Goal: Task Accomplishment & Management: Complete application form

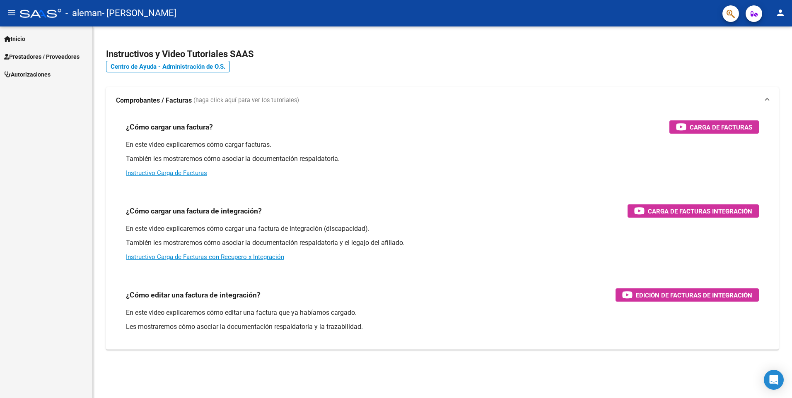
click at [40, 61] on span "Prestadores / Proveedores" at bounding box center [41, 56] width 75 height 9
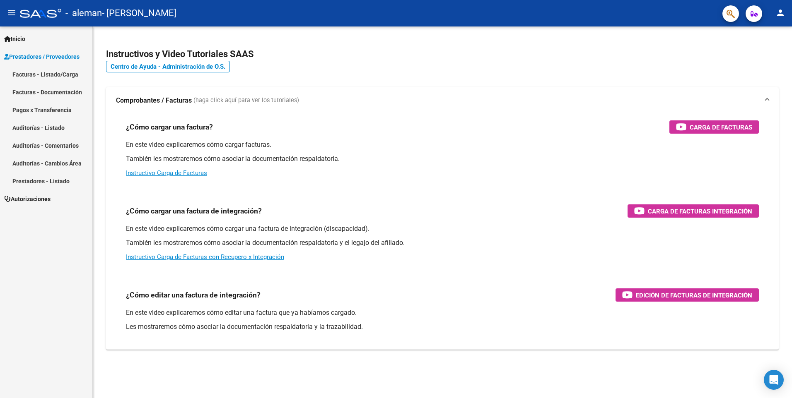
click at [39, 75] on link "Facturas - Listado/Carga" at bounding box center [46, 74] width 92 height 18
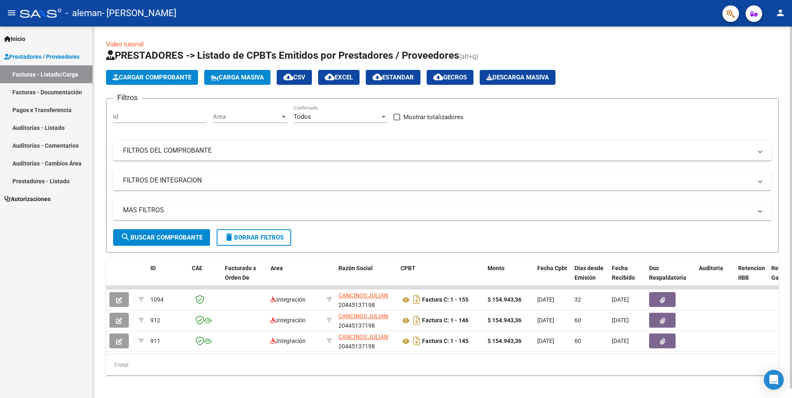
click at [157, 79] on span "Cargar Comprobante" at bounding box center [152, 77] width 79 height 7
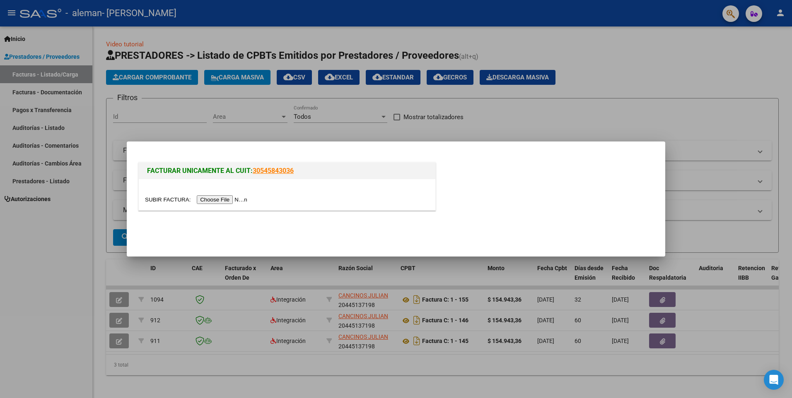
click at [210, 200] on input "file" at bounding box center [197, 199] width 105 height 9
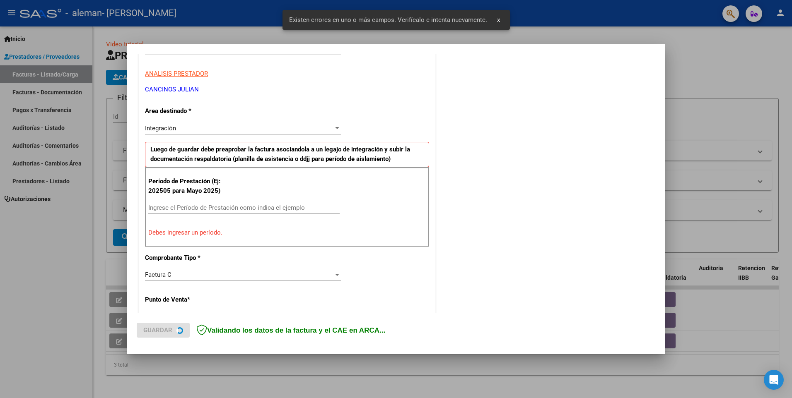
scroll to position [143, 0]
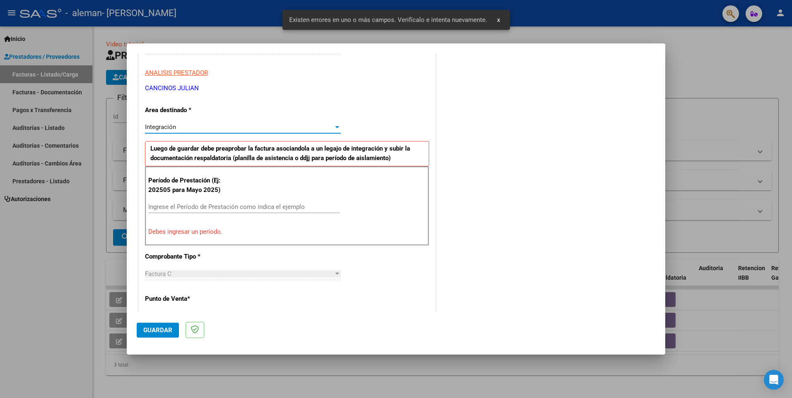
click at [335, 126] on div at bounding box center [337, 127] width 4 height 2
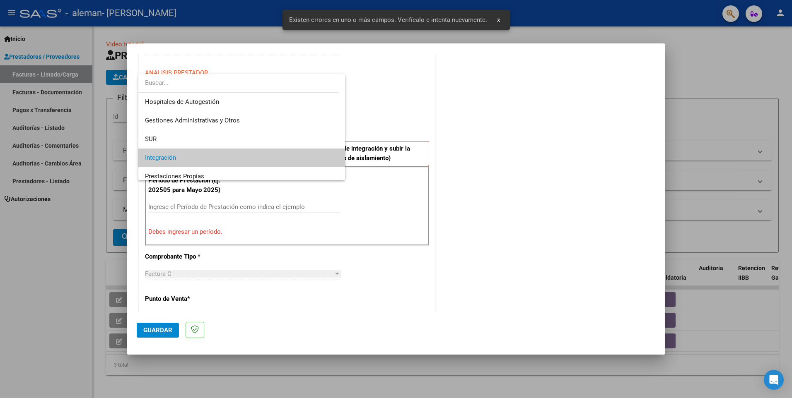
scroll to position [31, 0]
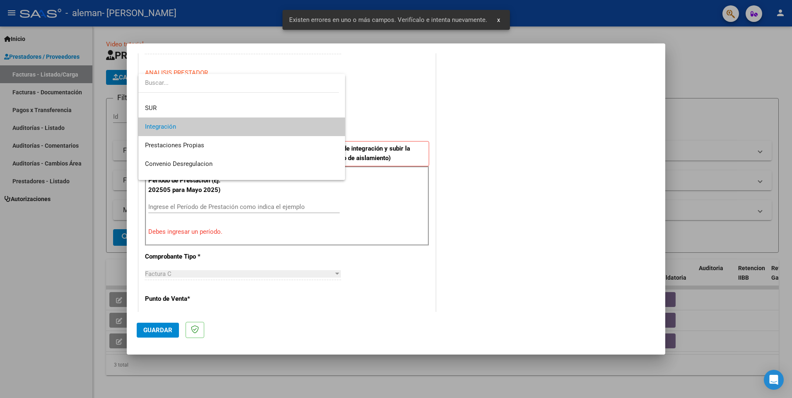
click at [333, 126] on mat-option "Integración" at bounding box center [241, 127] width 207 height 19
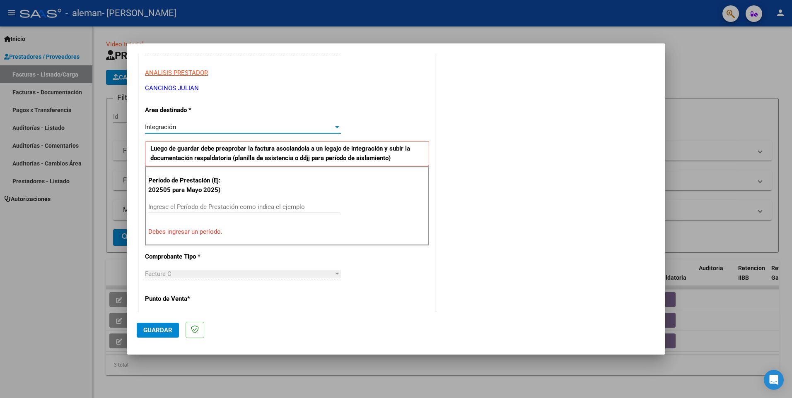
click at [208, 208] on input "Ingrese el Período de Prestación como indica el ejemplo" at bounding box center [243, 206] width 191 height 7
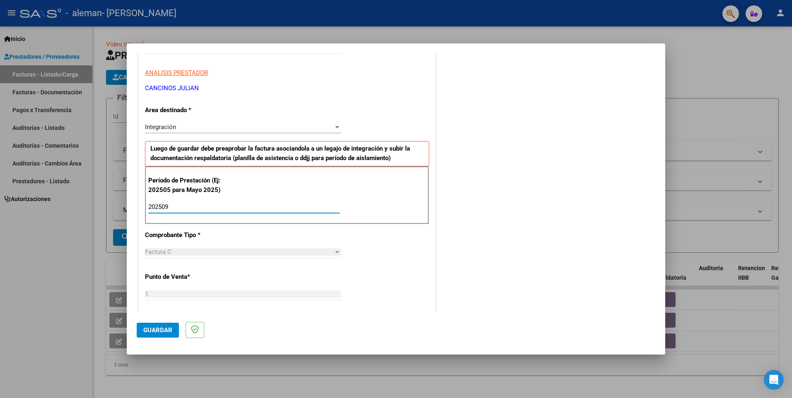
type input "202509"
click at [208, 254] on div "Factura C" at bounding box center [239, 251] width 188 height 7
click at [335, 253] on div at bounding box center [337, 252] width 4 height 2
click at [197, 249] on div "Factura C" at bounding box center [239, 251] width 188 height 7
click at [339, 253] on app-drop-down-list "Comprobante Tipo * Factura C Seleccionar Tipo" at bounding box center [246, 243] width 202 height 25
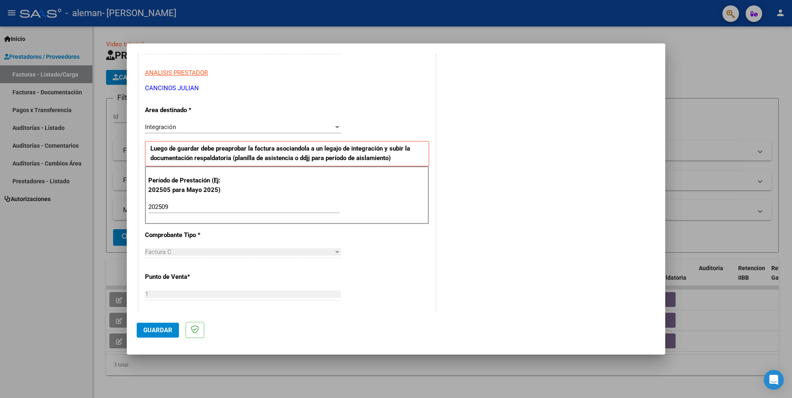
click at [167, 333] on span "Guardar" at bounding box center [157, 330] width 29 height 7
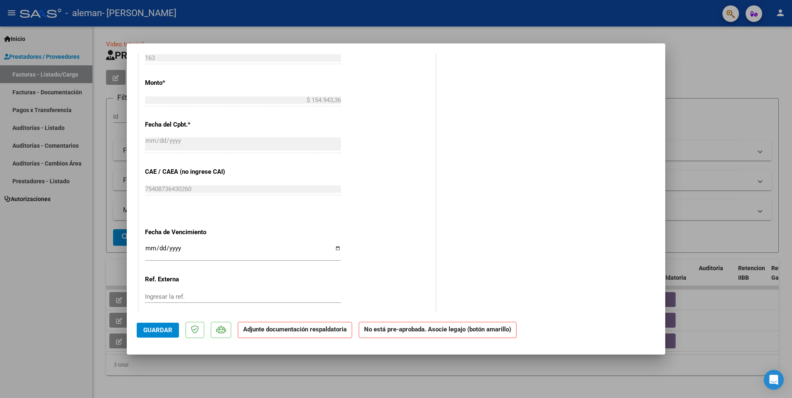
scroll to position [414, 0]
click at [337, 247] on input "Ingresar la fecha" at bounding box center [243, 249] width 196 height 13
type input "[DATE]"
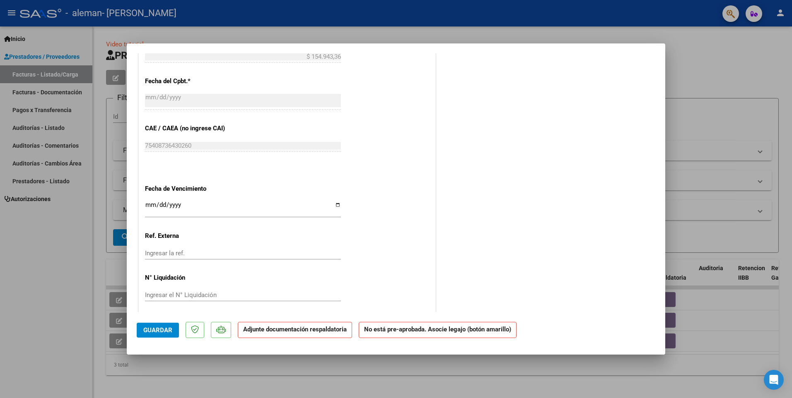
click at [206, 257] on div "Ingresar la ref." at bounding box center [243, 253] width 196 height 12
click at [183, 256] on input "Ingresar la ref." at bounding box center [243, 253] width 196 height 7
click at [189, 292] on input "Ingresar el N° Liquidación" at bounding box center [243, 294] width 196 height 7
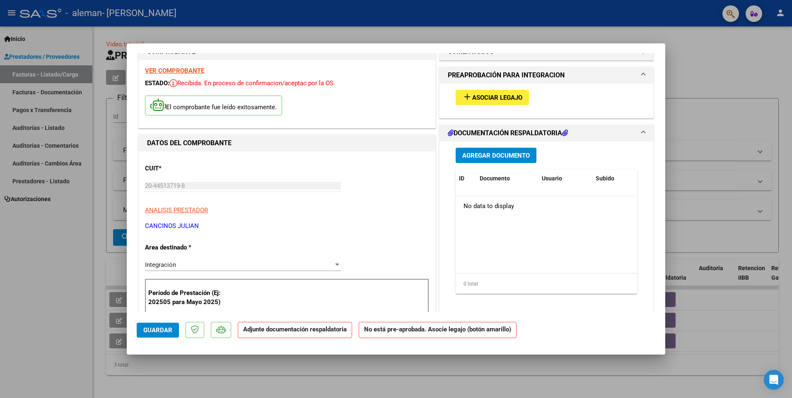
scroll to position [0, 0]
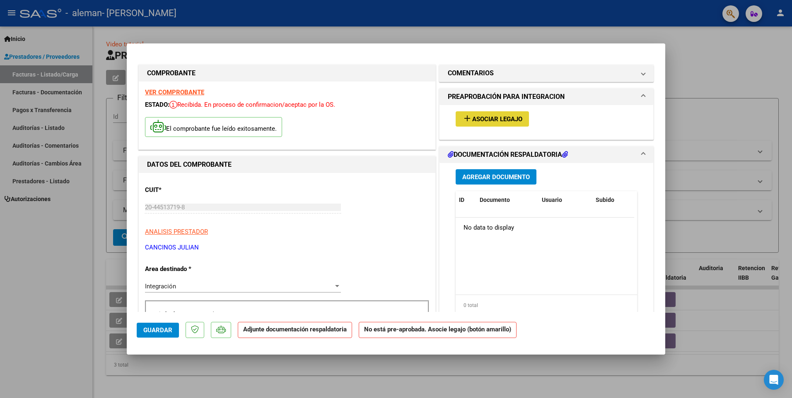
click at [485, 121] on span "Asociar Legajo" at bounding box center [497, 118] width 50 height 7
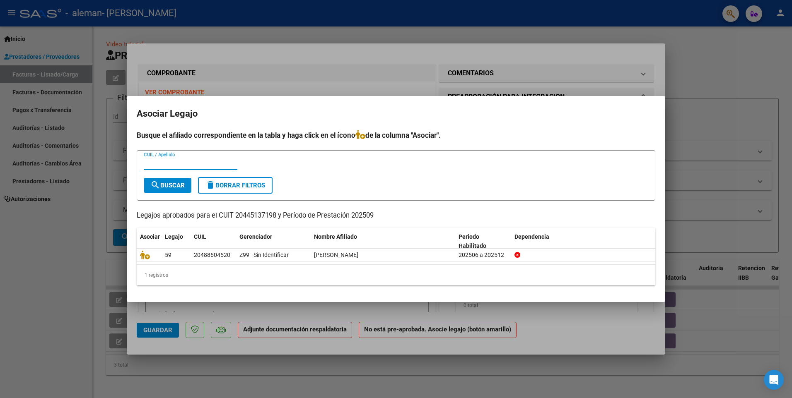
click at [192, 164] on input "CUIL / Apellido" at bounding box center [191, 163] width 94 height 7
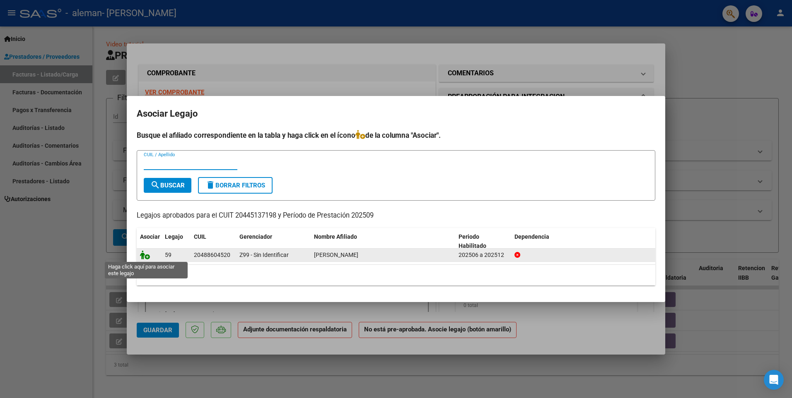
click at [148, 257] on icon at bounding box center [145, 254] width 10 height 9
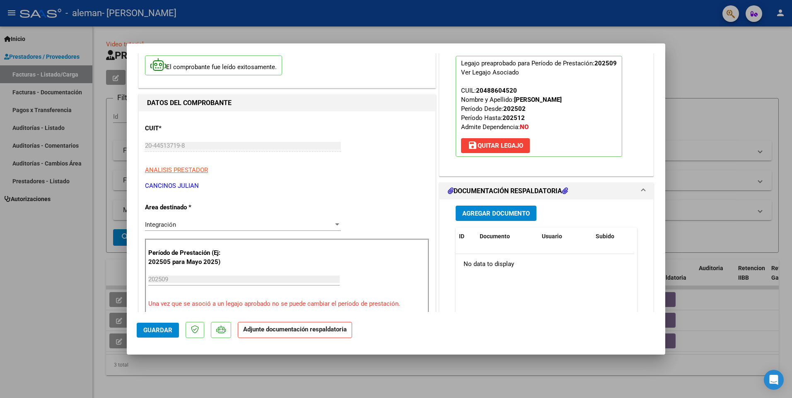
scroll to position [83, 0]
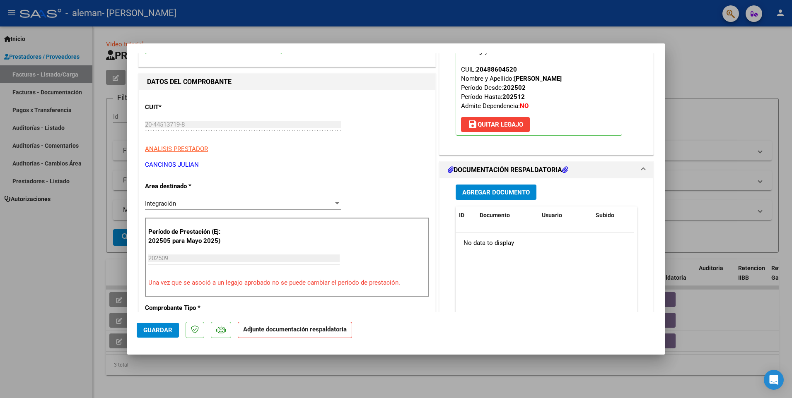
click at [501, 194] on span "Agregar Documento" at bounding box center [495, 192] width 67 height 7
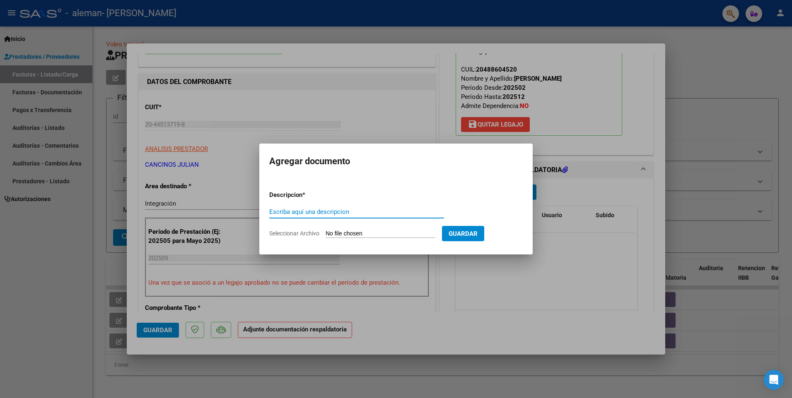
click at [332, 214] on input "Escriba aquí una descripcion" at bounding box center [356, 211] width 175 height 7
type input "asistencia"
click at [351, 231] on input "Seleccionar Archivo" at bounding box center [380, 234] width 110 height 8
type input "C:\fakepath\[PERSON_NAME] 20251006_16573779.pdf"
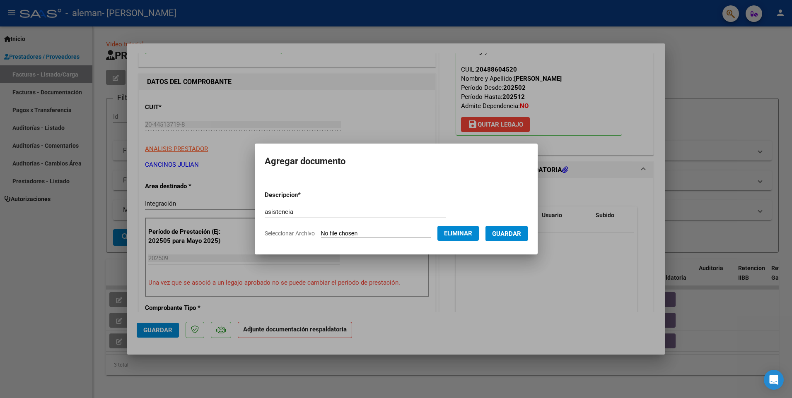
click at [516, 235] on span "Guardar" at bounding box center [506, 233] width 29 height 7
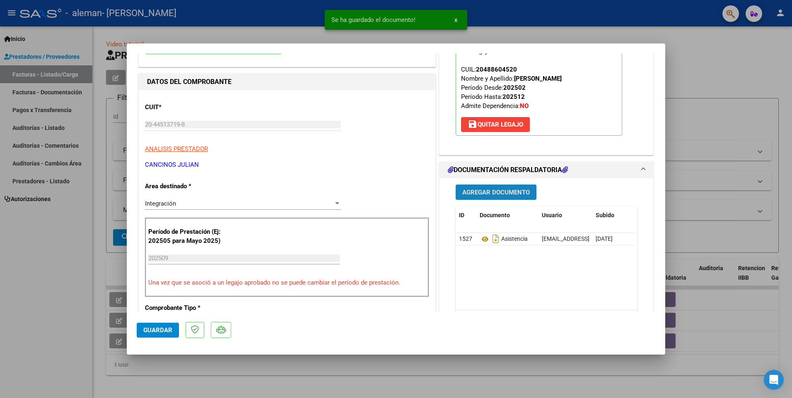
click at [488, 197] on button "Agregar Documento" at bounding box center [495, 192] width 81 height 15
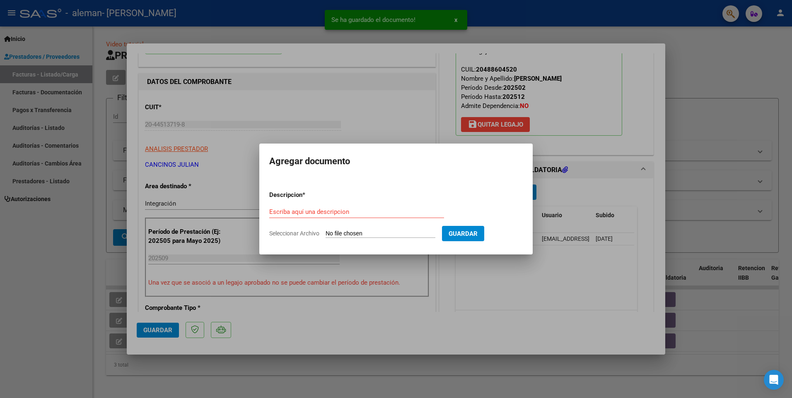
click at [348, 206] on div "Escriba aquí una descripcion" at bounding box center [356, 212] width 175 height 12
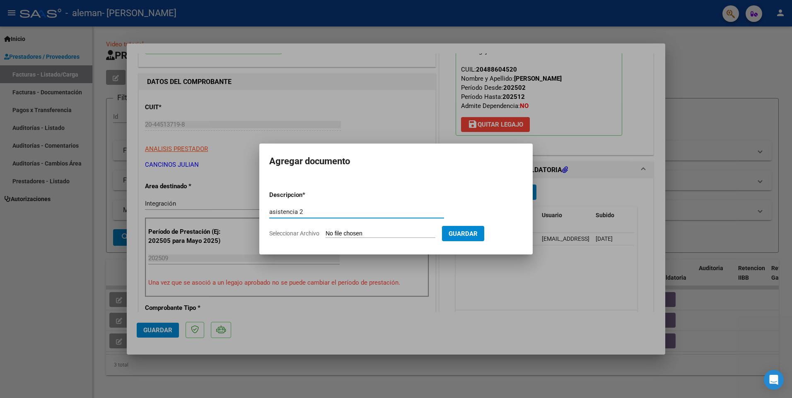
type input "asistencia 2"
click at [356, 233] on input "Seleccionar Archivo" at bounding box center [380, 234] width 110 height 8
type input "C:\fakepath\[PERSON_NAME] hoja 2 20251006_16582834.pdf"
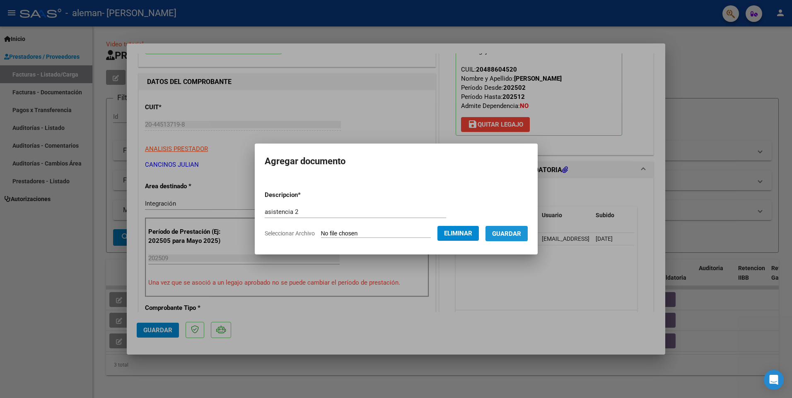
click at [514, 238] on button "Guardar" at bounding box center [506, 233] width 42 height 15
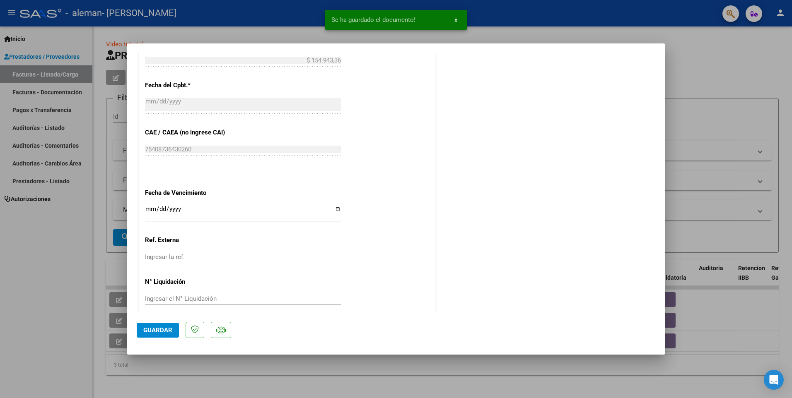
scroll to position [482, 0]
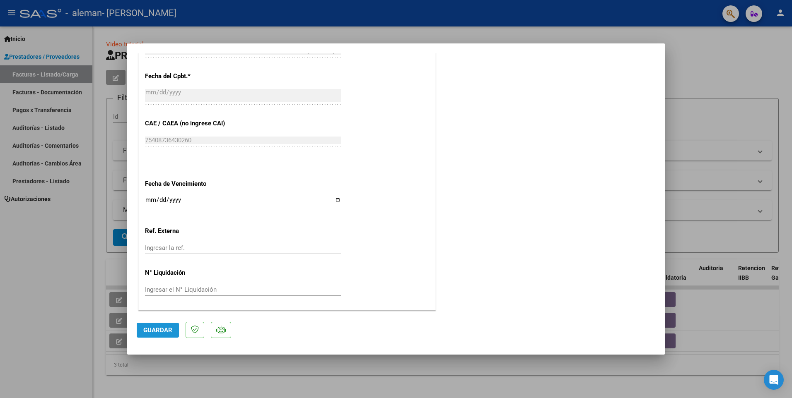
click at [173, 333] on button "Guardar" at bounding box center [158, 330] width 42 height 15
click at [684, 63] on div at bounding box center [396, 199] width 792 height 398
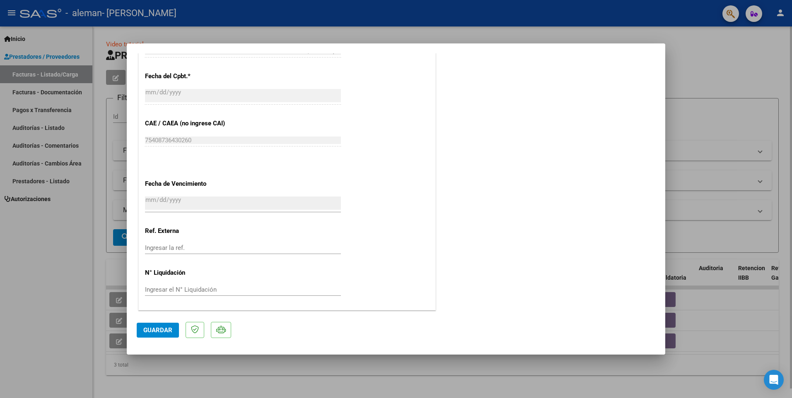
type input "$ 0,00"
